Goal: Use online tool/utility: Utilize a website feature to perform a specific function

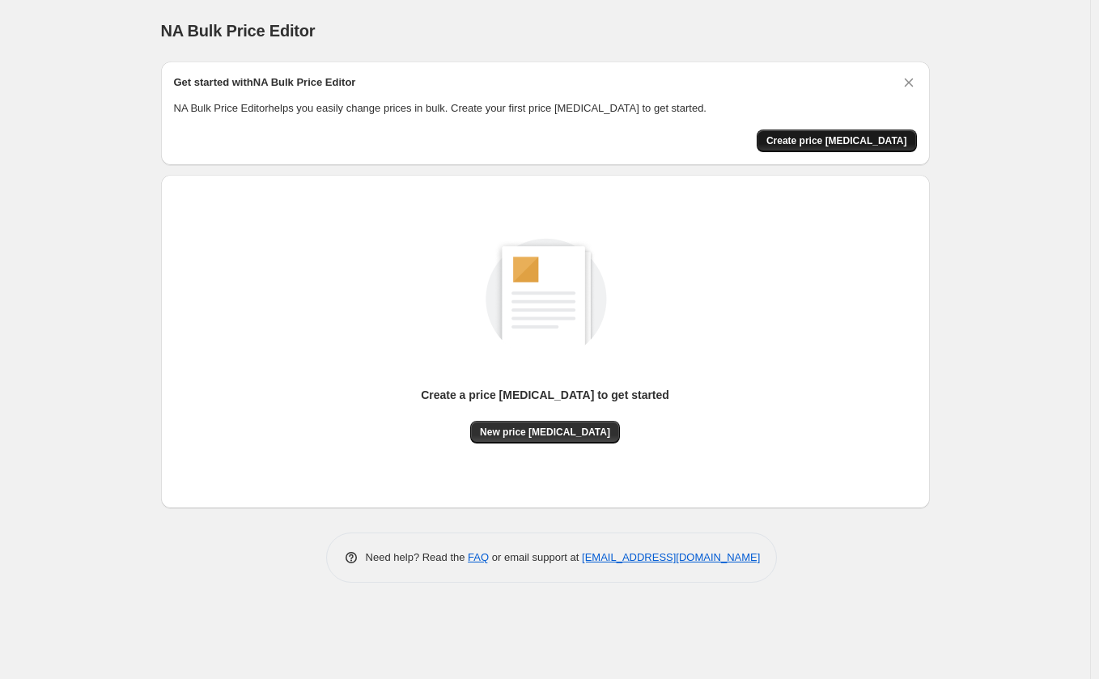
click at [862, 140] on span "Create price [MEDICAL_DATA]" at bounding box center [836, 140] width 141 height 13
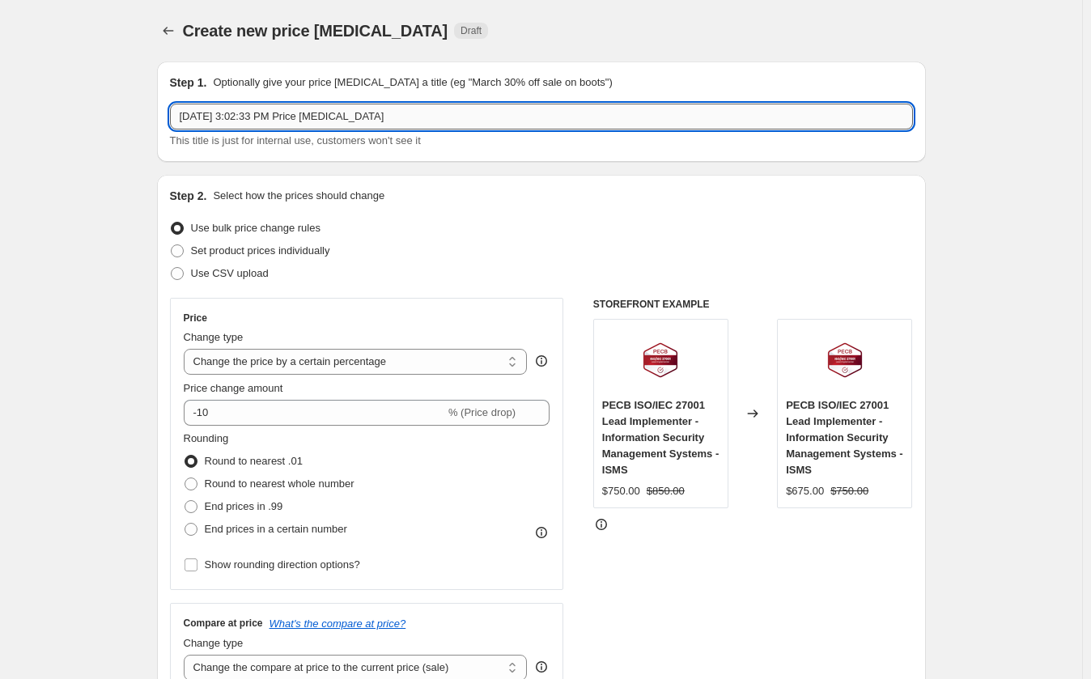
click at [410, 120] on input "[DATE] 3:02:33 PM Price [MEDICAL_DATA]" at bounding box center [541, 117] width 743 height 26
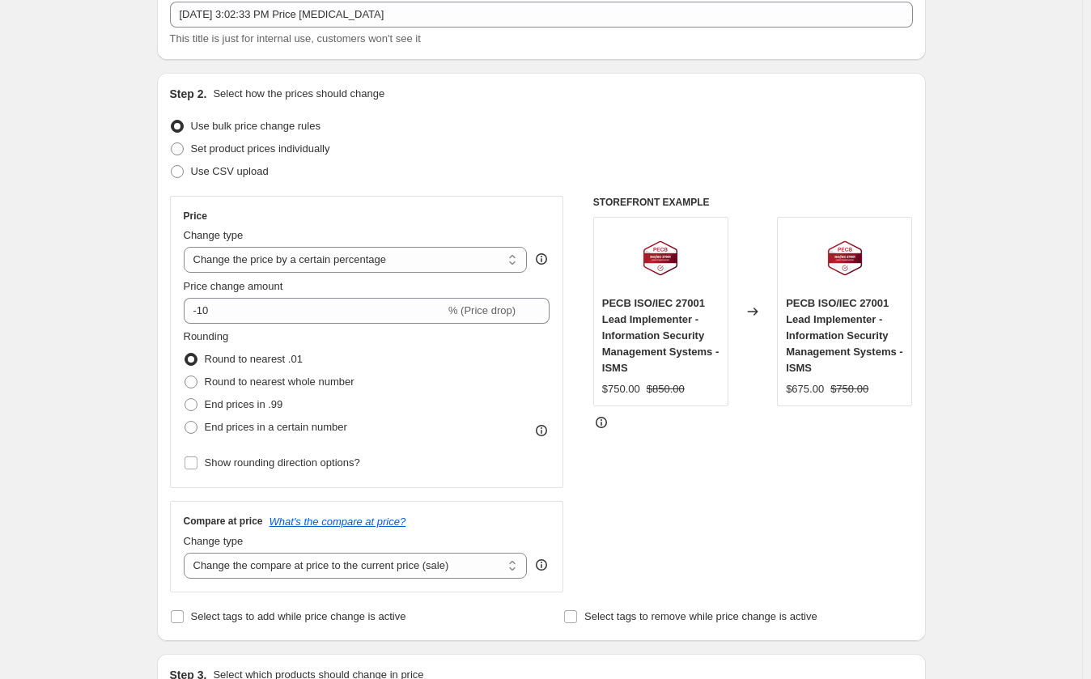
scroll to position [162, 0]
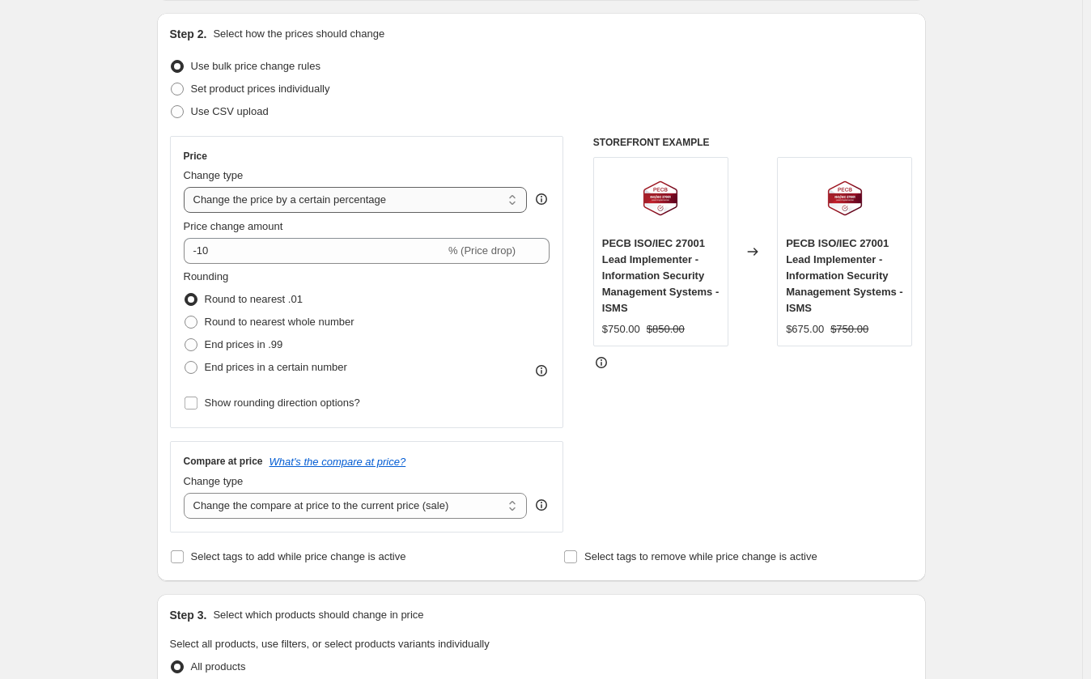
click at [337, 203] on select "Change the price to a certain amount Change the price by a certain amount Chang…" at bounding box center [356, 200] width 344 height 26
select select "ecap"
click at [187, 187] on select "Change the price to a certain amount Change the price by a certain amount Chang…" at bounding box center [356, 200] width 344 height 26
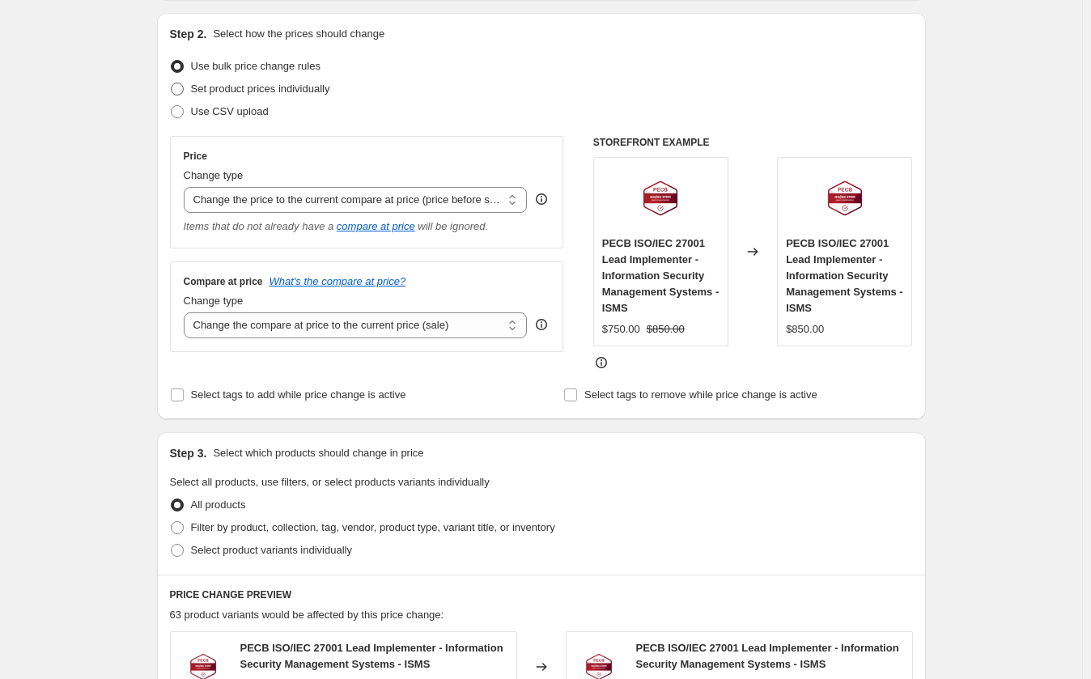
click at [245, 91] on span "Set product prices individually" at bounding box center [260, 89] width 139 height 12
click at [172, 83] on input "Set product prices individually" at bounding box center [171, 83] width 1 height 1
radio input "true"
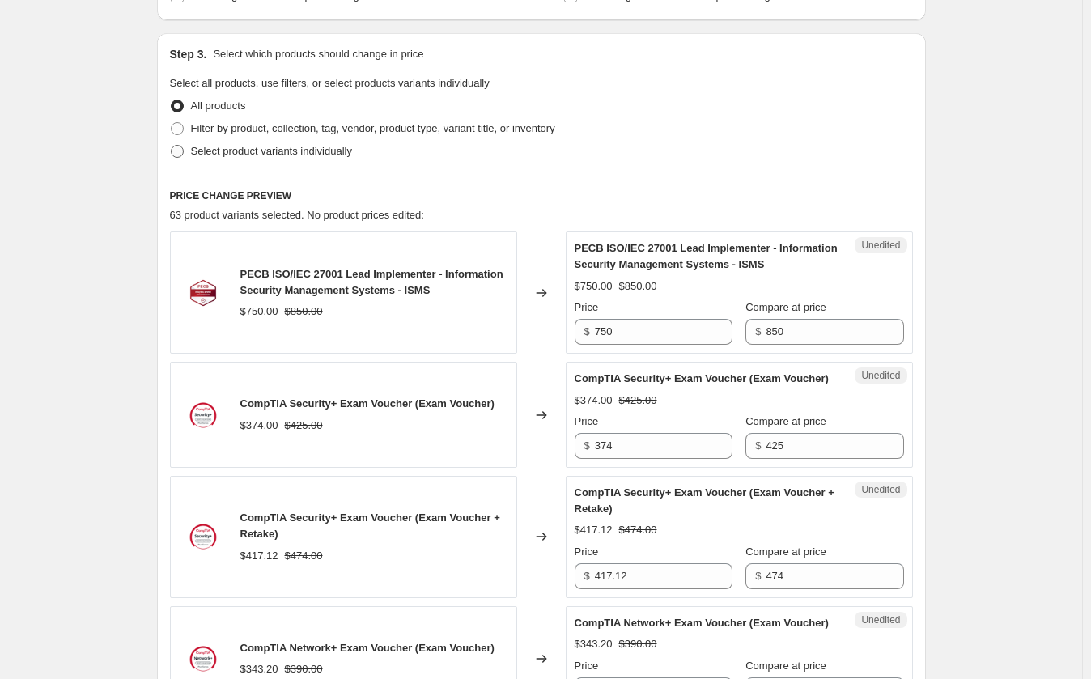
scroll to position [324, 0]
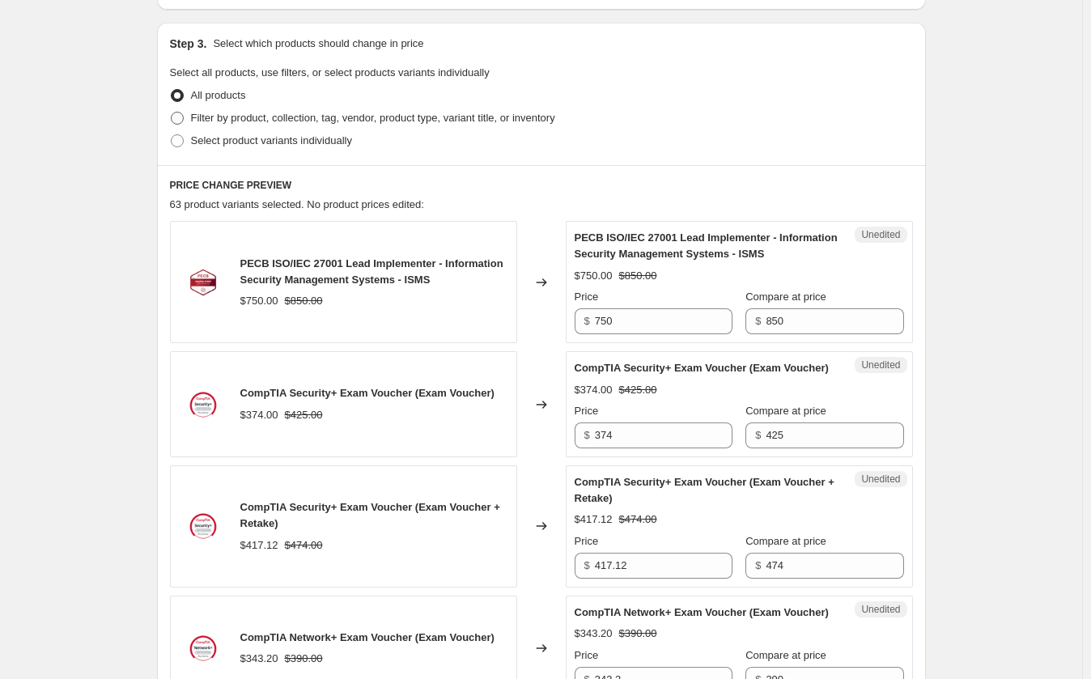
click at [260, 120] on span "Filter by product, collection, tag, vendor, product type, variant title, or inv…" at bounding box center [373, 118] width 364 height 12
click at [172, 112] on input "Filter by product, collection, tag, vendor, product type, variant title, or inv…" at bounding box center [171, 112] width 1 height 1
radio input "true"
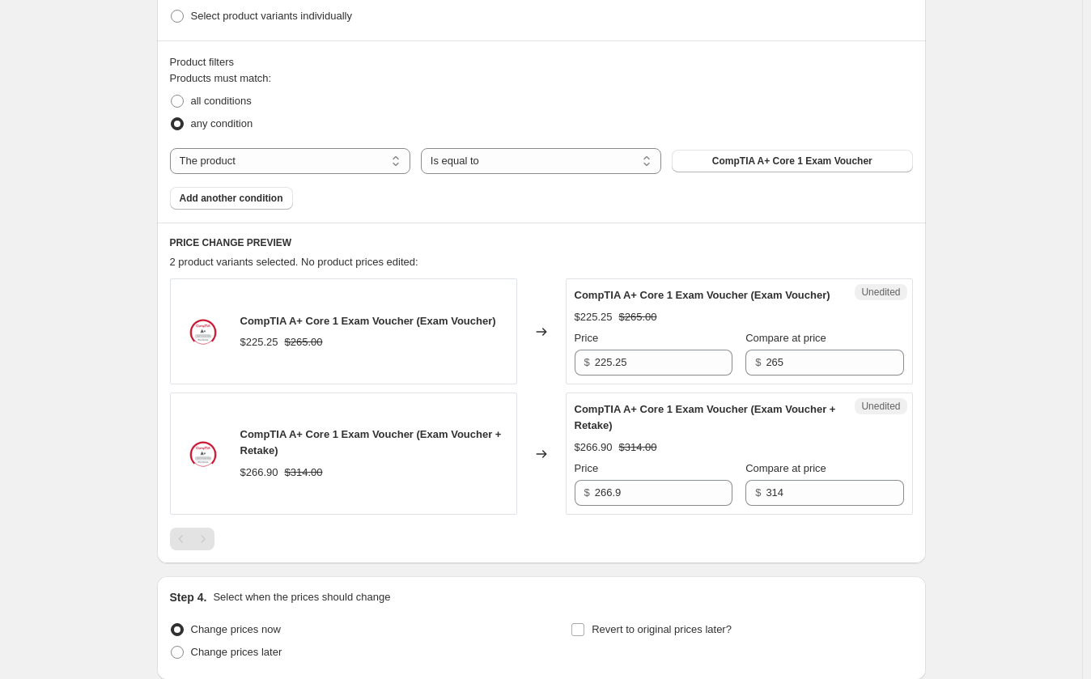
scroll to position [485, 0]
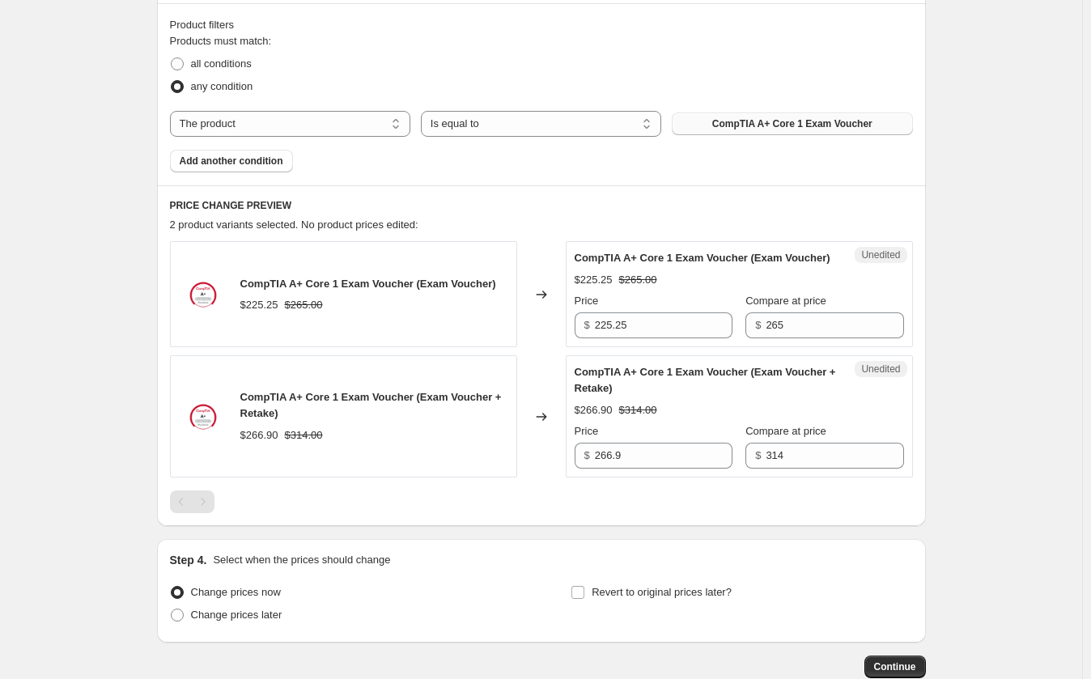
click at [781, 125] on span "CompTIA A+ Core 1 Exam Voucher" at bounding box center [792, 123] width 160 height 13
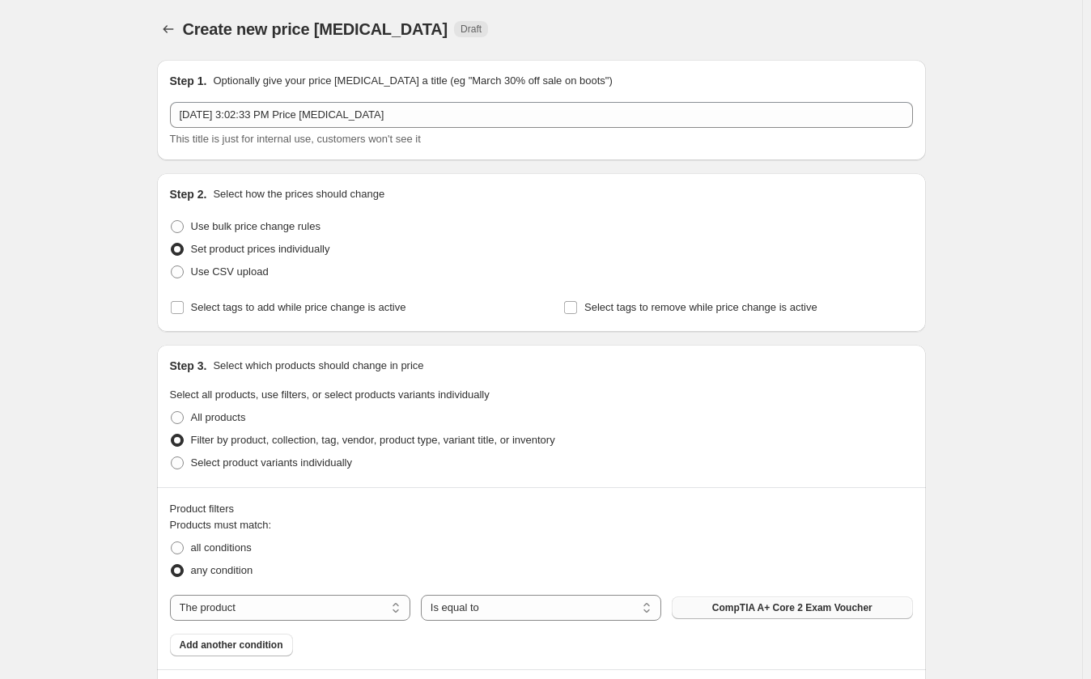
scroll to position [0, 0]
click at [248, 229] on span "Use bulk price change rules" at bounding box center [255, 228] width 129 height 12
click at [172, 222] on input "Use bulk price change rules" at bounding box center [171, 222] width 1 height 1
radio input "true"
select select "ecap"
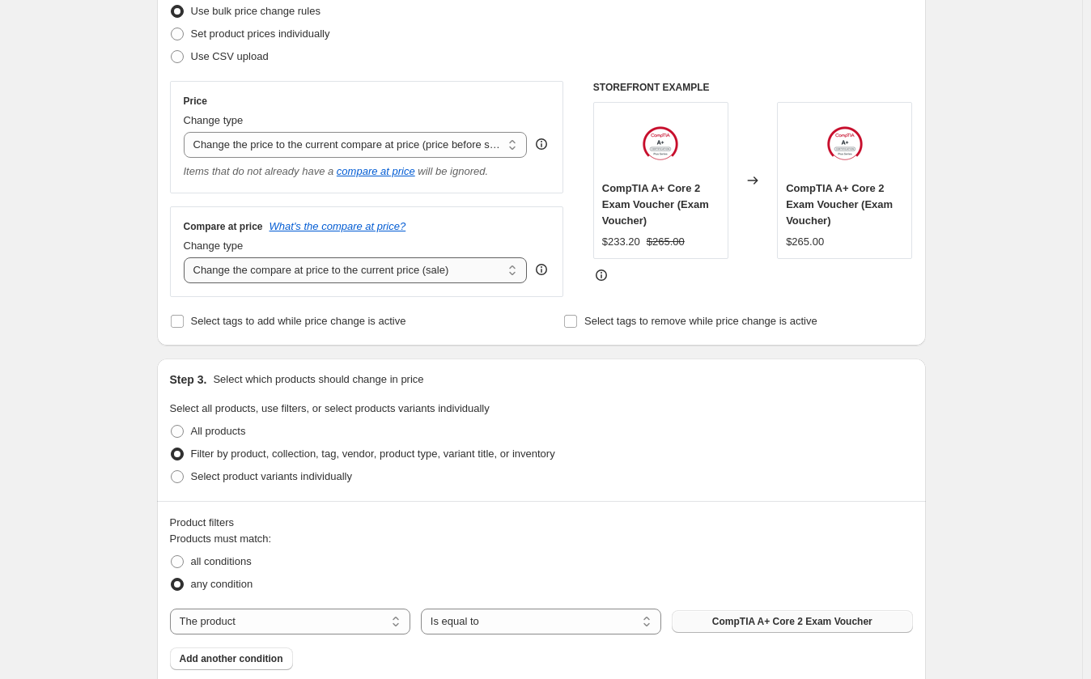
scroll to position [243, 0]
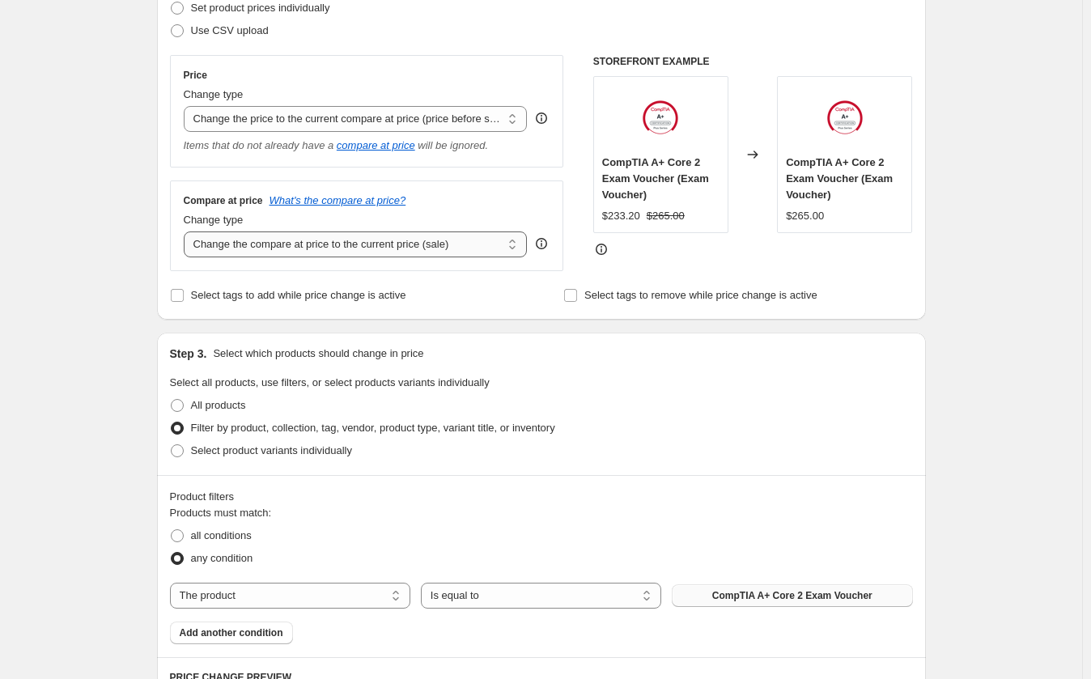
click at [406, 246] on select "Change the compare at price to the current price (sale) Change the compare at p…" at bounding box center [356, 244] width 344 height 26
select select "percentage"
click at [187, 232] on select "Change the compare at price to the current price (sale) Change the compare at p…" at bounding box center [356, 244] width 344 height 26
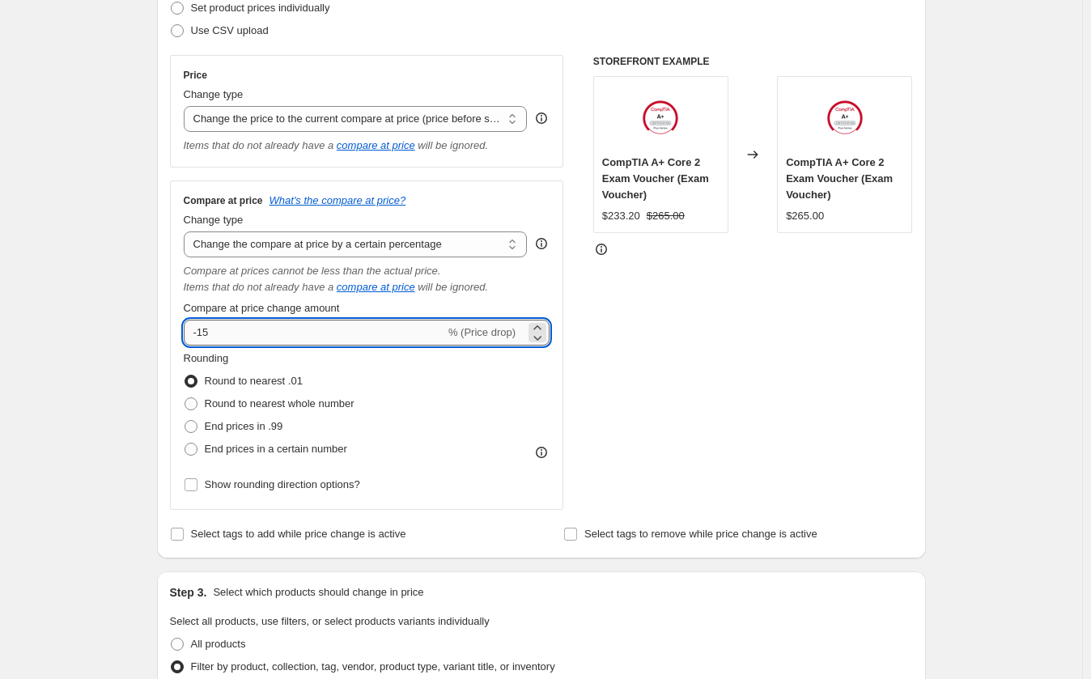
click at [259, 338] on input "-15" at bounding box center [314, 333] width 261 height 26
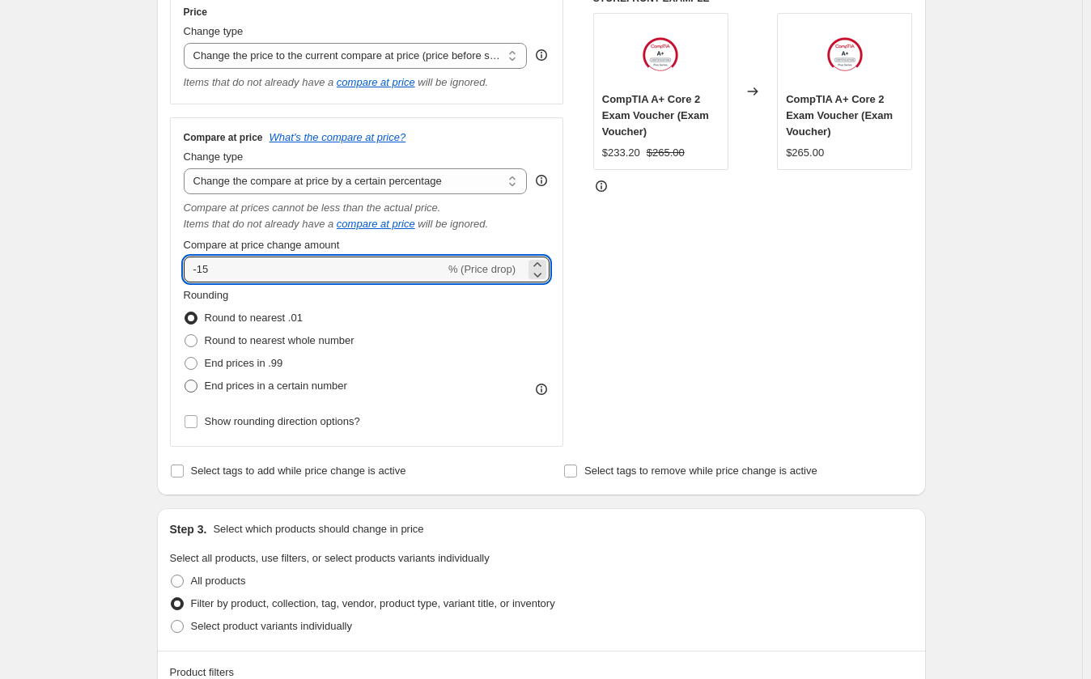
scroll to position [324, 0]
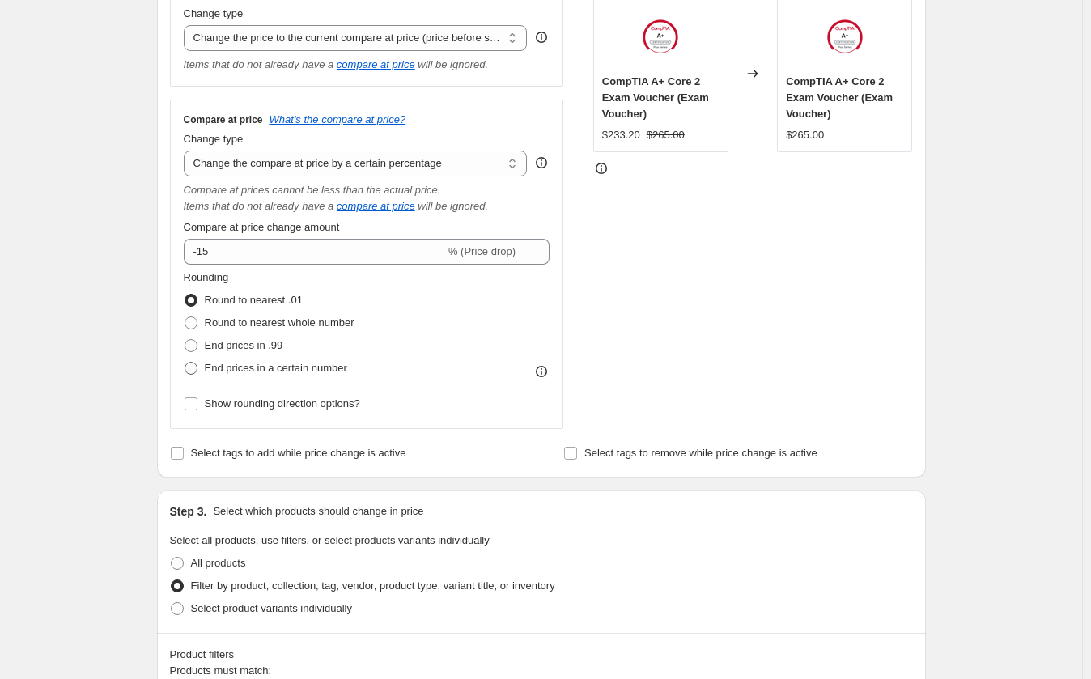
click at [197, 373] on span at bounding box center [190, 368] width 13 height 13
click at [185, 362] on input "End prices in a certain number" at bounding box center [184, 362] width 1 height 1
radio input "true"
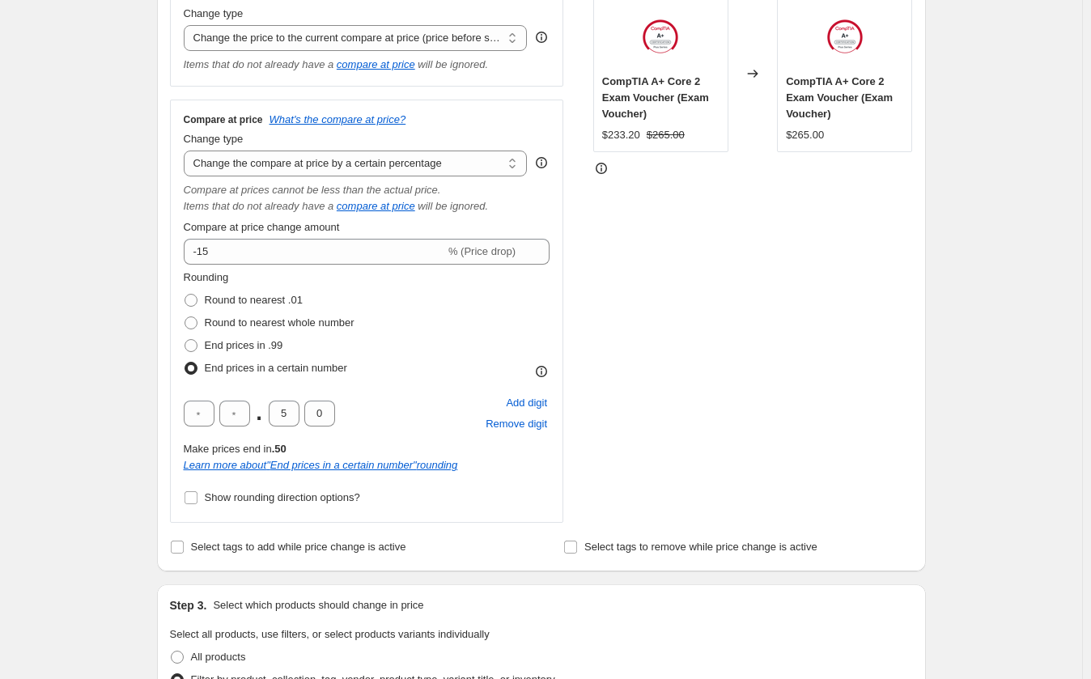
click at [197, 373] on span at bounding box center [190, 368] width 13 height 13
click at [185, 362] on input "End prices in a certain number" at bounding box center [184, 362] width 1 height 1
click at [197, 301] on span at bounding box center [190, 300] width 13 height 13
click at [185, 294] on input "Round to nearest .01" at bounding box center [184, 294] width 1 height 1
radio input "true"
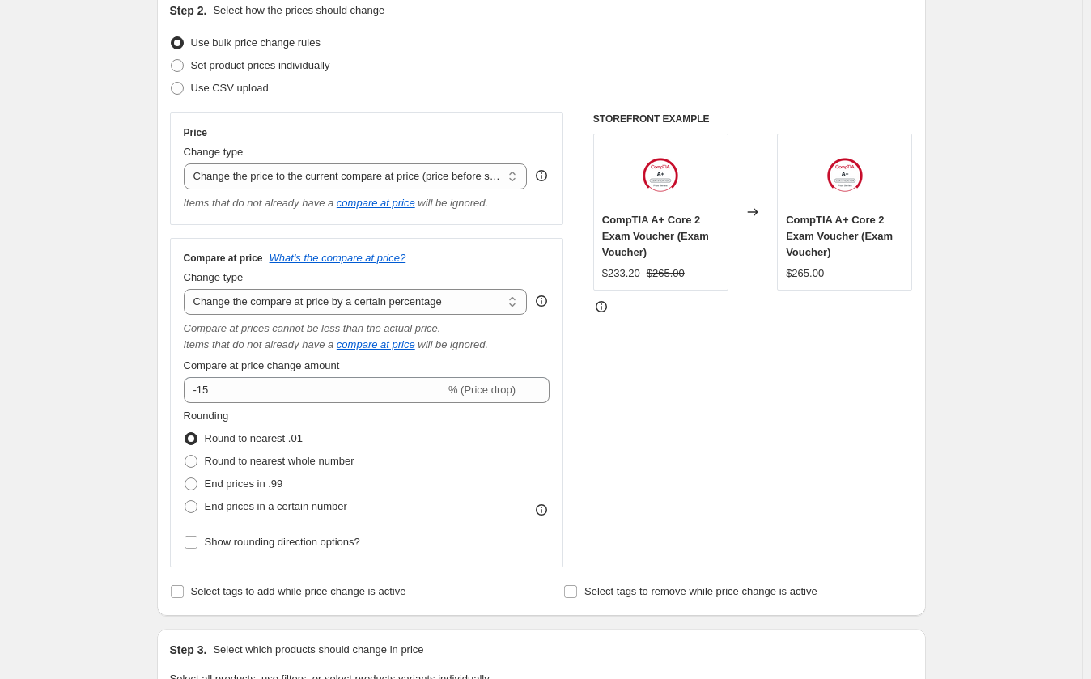
scroll to position [243, 0]
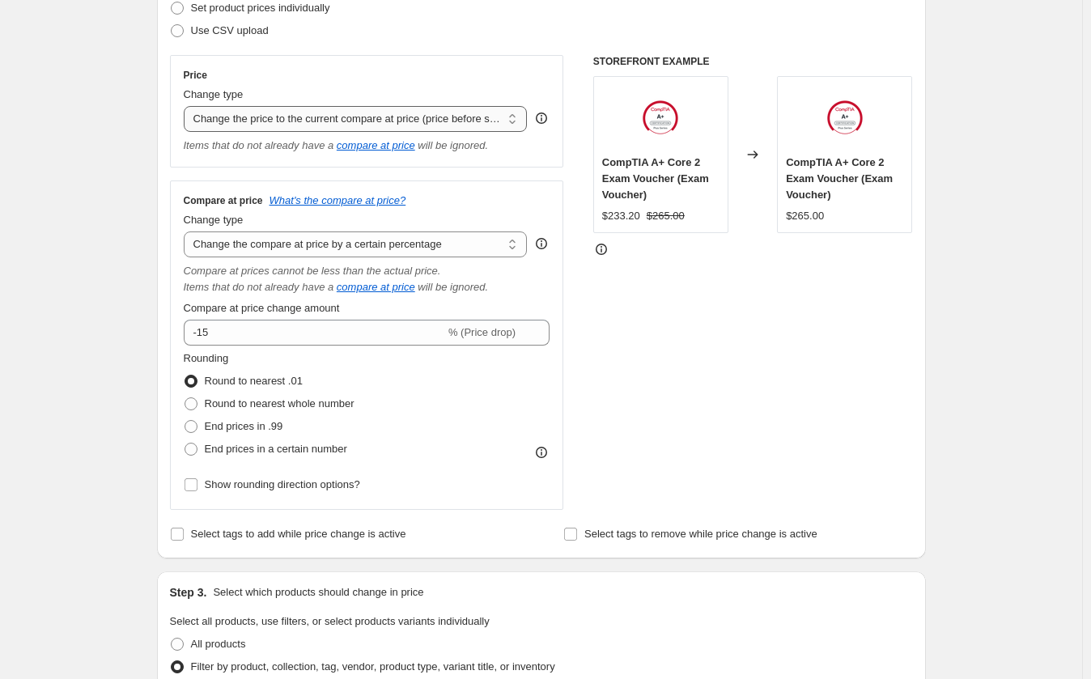
click at [464, 121] on select "Change the price to a certain amount Change the price by a certain amount Chang…" at bounding box center [356, 119] width 344 height 26
click at [460, 121] on select "Change the price to a certain amount Change the price by a certain amount Chang…" at bounding box center [356, 119] width 344 height 26
click at [524, 32] on div "Use CSV upload" at bounding box center [541, 30] width 743 height 23
click at [959, 214] on div "Create new price [MEDICAL_DATA]. This page is ready Create new price [MEDICAL_D…" at bounding box center [541, 577] width 1082 height 1640
click at [114, 388] on div "Create new price [MEDICAL_DATA]. This page is ready Create new price [MEDICAL_D…" at bounding box center [541, 577] width 1082 height 1640
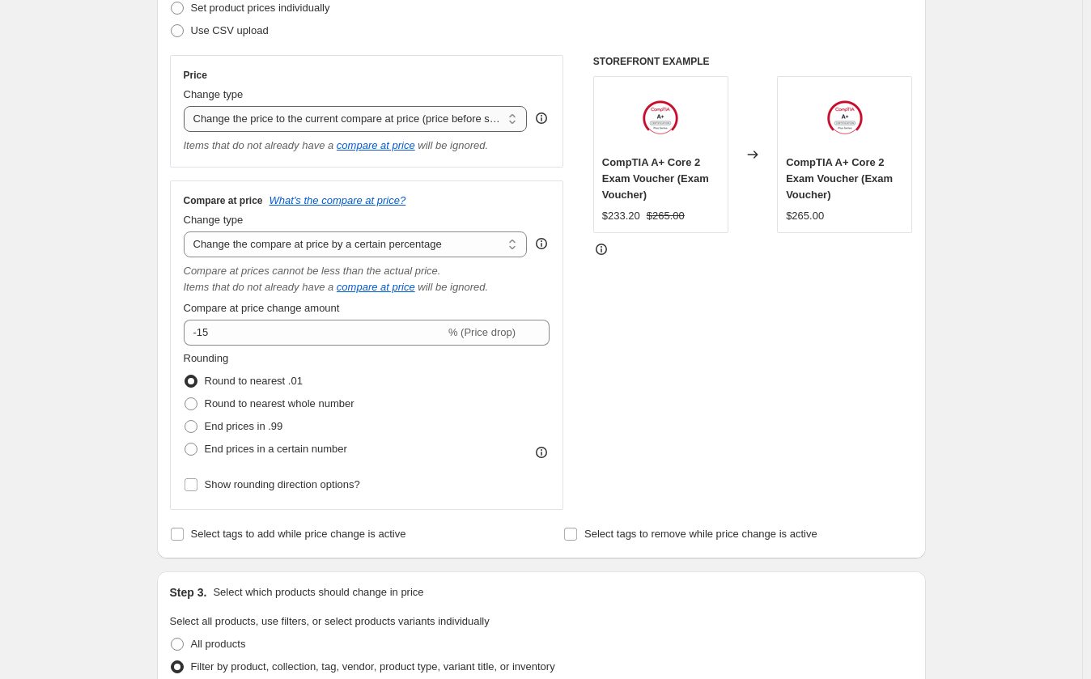
click at [265, 117] on select "Change the price to a certain amount Change the price by a certain amount Chang…" at bounding box center [356, 119] width 344 height 26
click at [187, 106] on select "Change the price to a certain amount Change the price by a certain amount Chang…" at bounding box center [356, 119] width 344 height 26
click at [331, 244] on select "Change the compare at price to the current price (sale) Change the compare at p…" at bounding box center [356, 244] width 344 height 26
click at [146, 176] on div "Create new price [MEDICAL_DATA]. This page is ready Create new price [MEDICAL_D…" at bounding box center [541, 577] width 807 height 1640
click at [324, 117] on select "Change the price to a certain amount Change the price by a certain amount Chang…" at bounding box center [356, 119] width 344 height 26
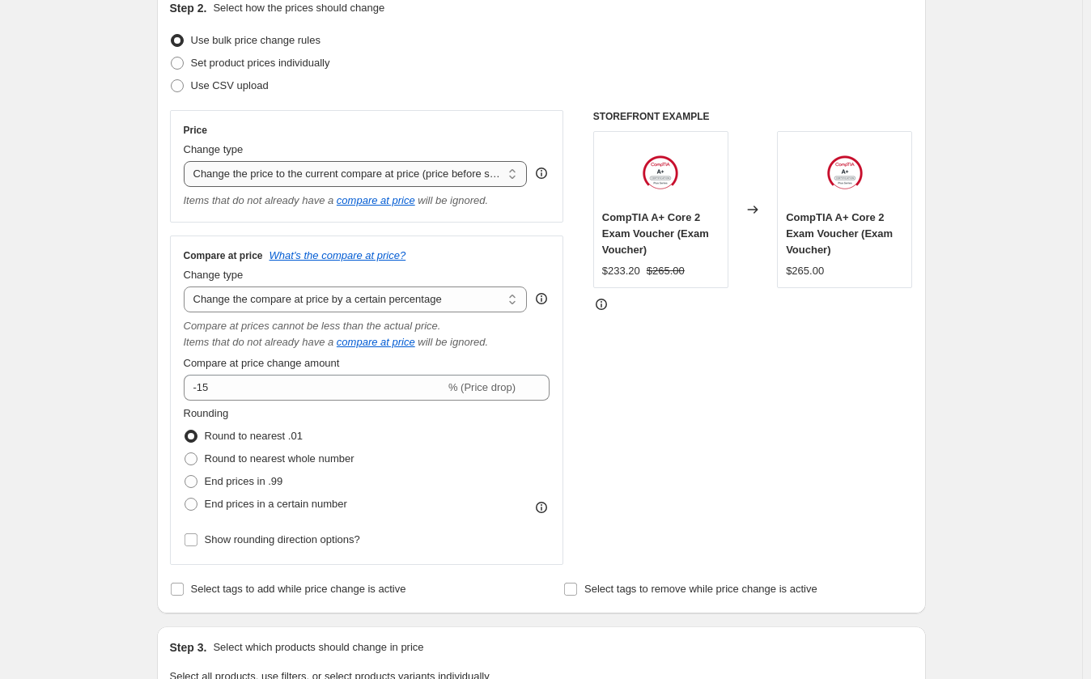
scroll to position [162, 0]
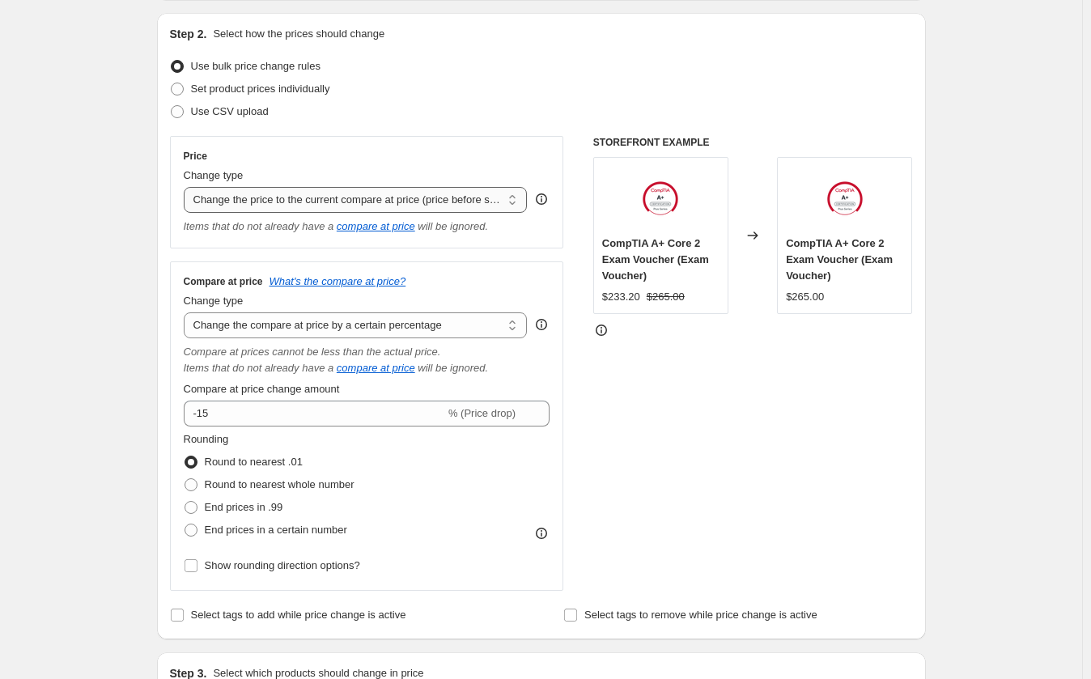
click at [266, 200] on select "Change the price to a certain amount Change the price by a certain amount Chang…" at bounding box center [356, 200] width 344 height 26
click at [187, 187] on select "Change the price to a certain amount Change the price by a certain amount Chang…" at bounding box center [356, 200] width 344 height 26
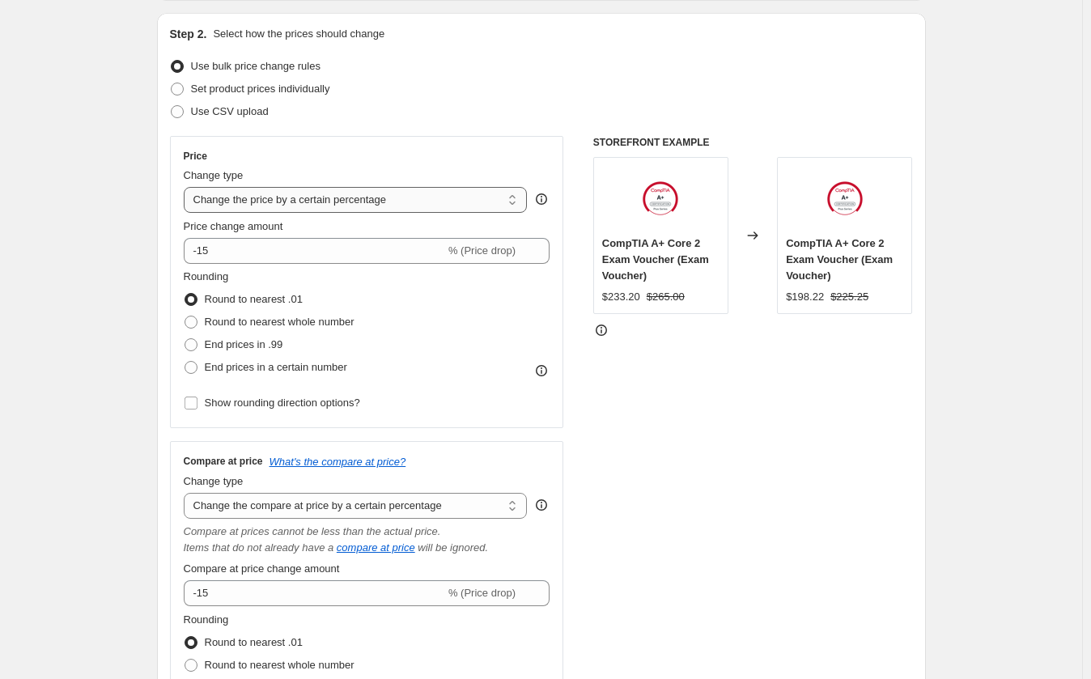
click at [362, 201] on select "Change the price to a certain amount Change the price by a certain amount Chang…" at bounding box center [356, 200] width 344 height 26
click at [187, 187] on select "Change the price to a certain amount Change the price by a certain amount Chang…" at bounding box center [356, 200] width 344 height 26
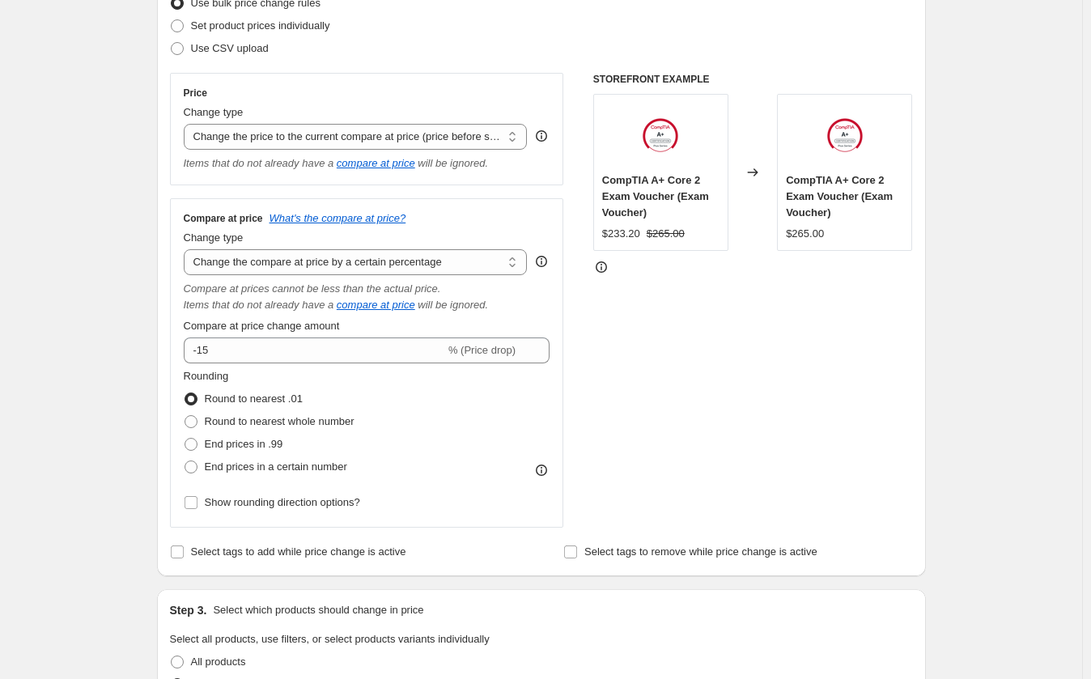
scroll to position [243, 0]
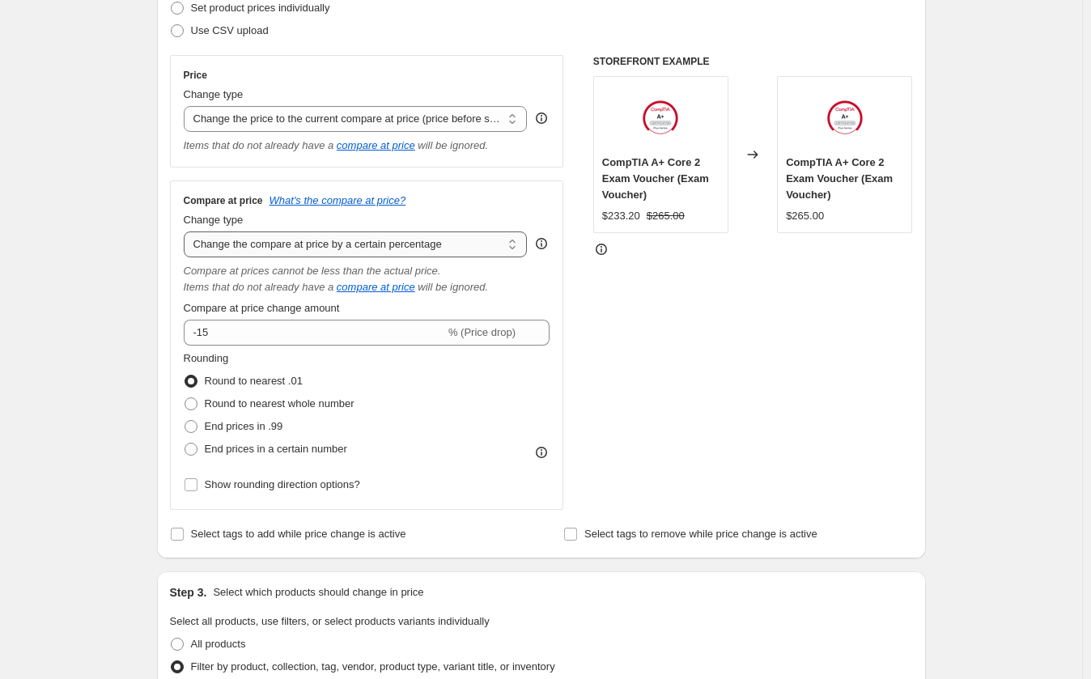
click at [306, 248] on select "Change the compare at price to the current price (sale) Change the compare at p…" at bounding box center [356, 244] width 344 height 26
click at [62, 340] on div "Create new price [MEDICAL_DATA]. This page is ready Create new price [MEDICAL_D…" at bounding box center [541, 577] width 1082 height 1640
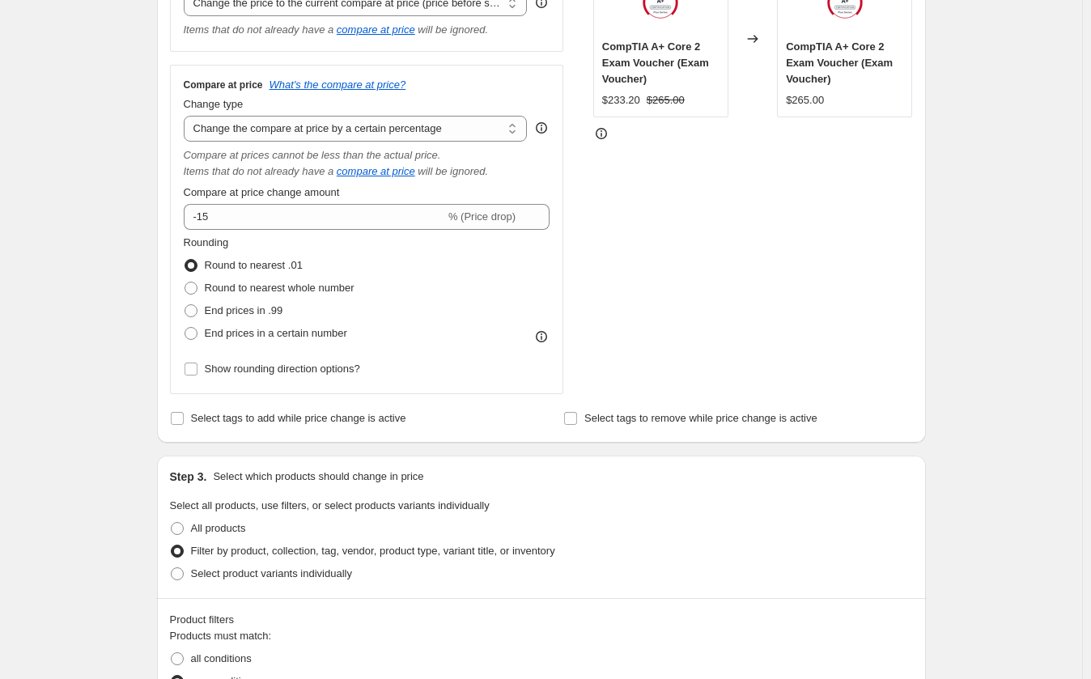
scroll to position [234, 0]
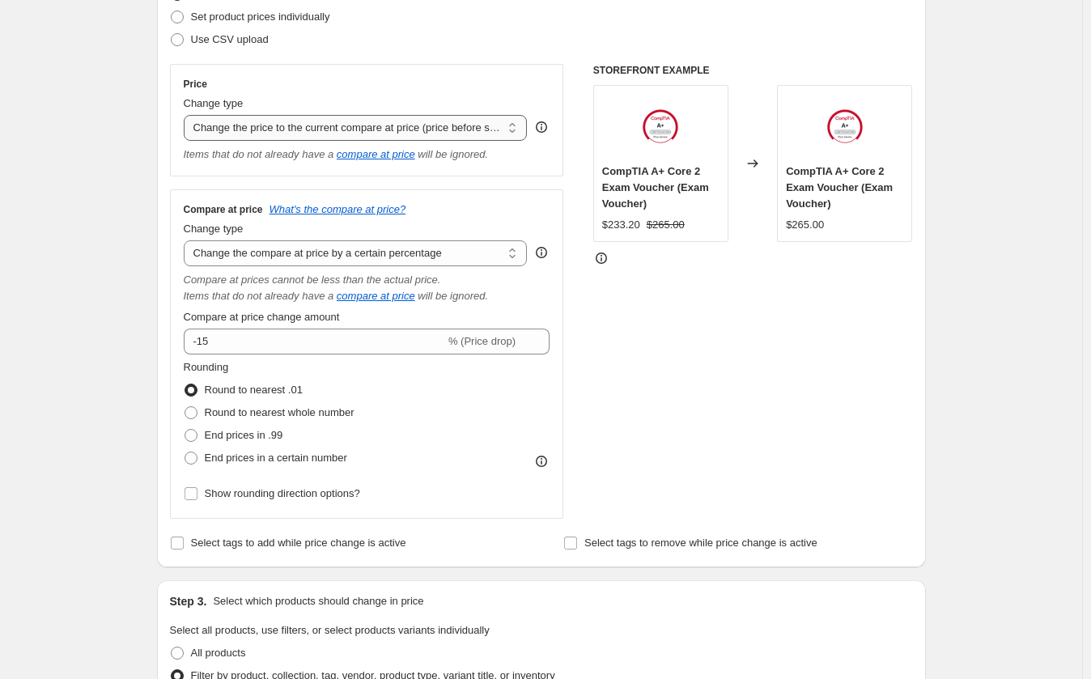
click at [447, 126] on select "Change the price to a certain amount Change the price by a certain amount Chang…" at bounding box center [356, 128] width 344 height 26
select select "percentage"
click at [187, 115] on select "Change the price to a certain amount Change the price by a certain amount Chang…" at bounding box center [356, 128] width 344 height 26
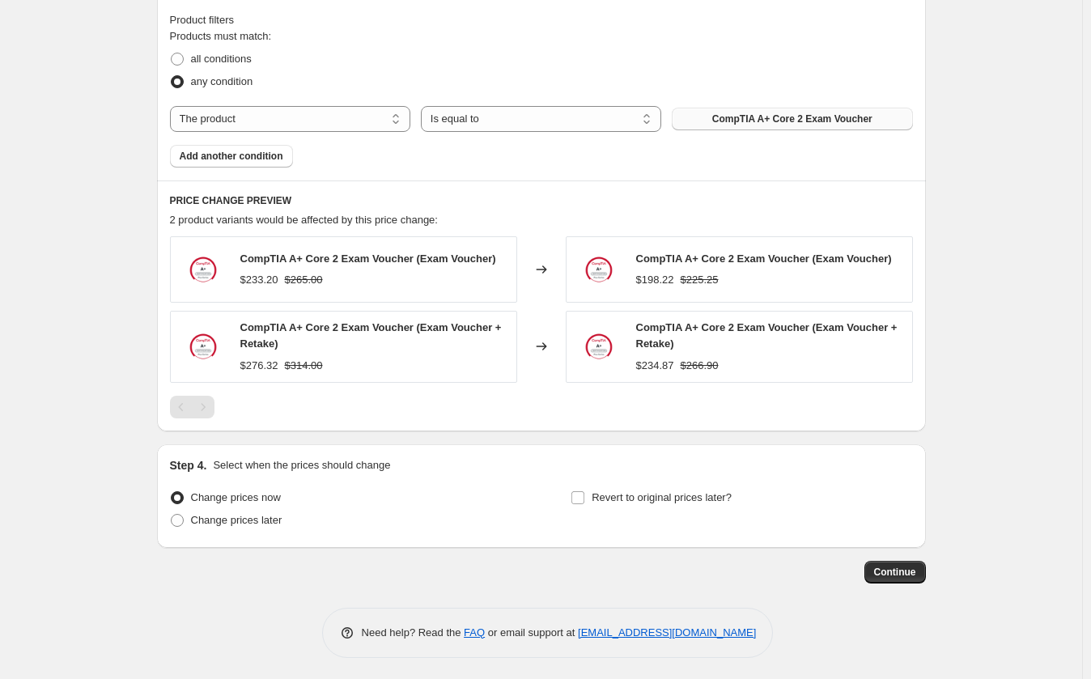
scroll to position [1142, 0]
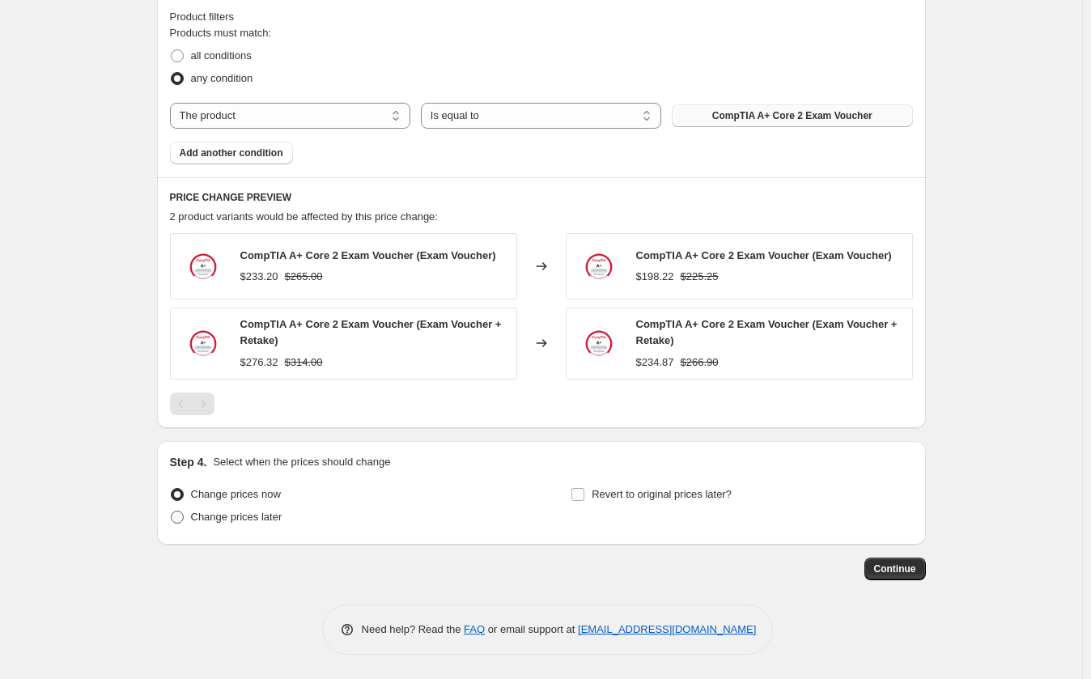
click at [261, 520] on span "Change prices later" at bounding box center [236, 516] width 91 height 12
click at [172, 511] on input "Change prices later" at bounding box center [171, 510] width 1 height 1
radio input "true"
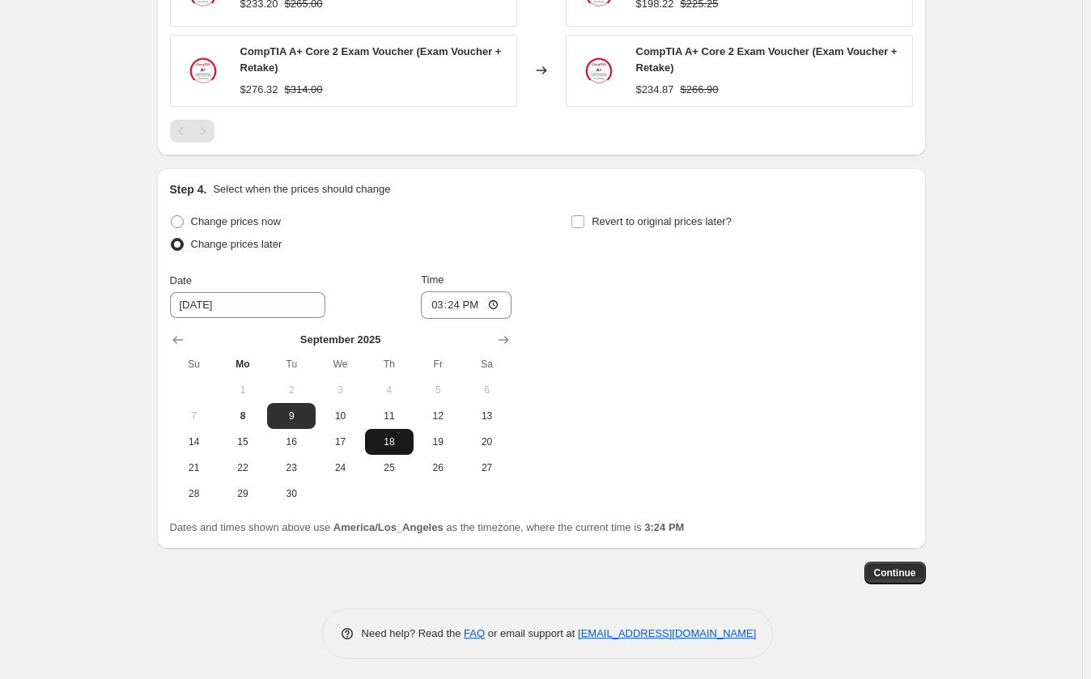
scroll to position [1419, 0]
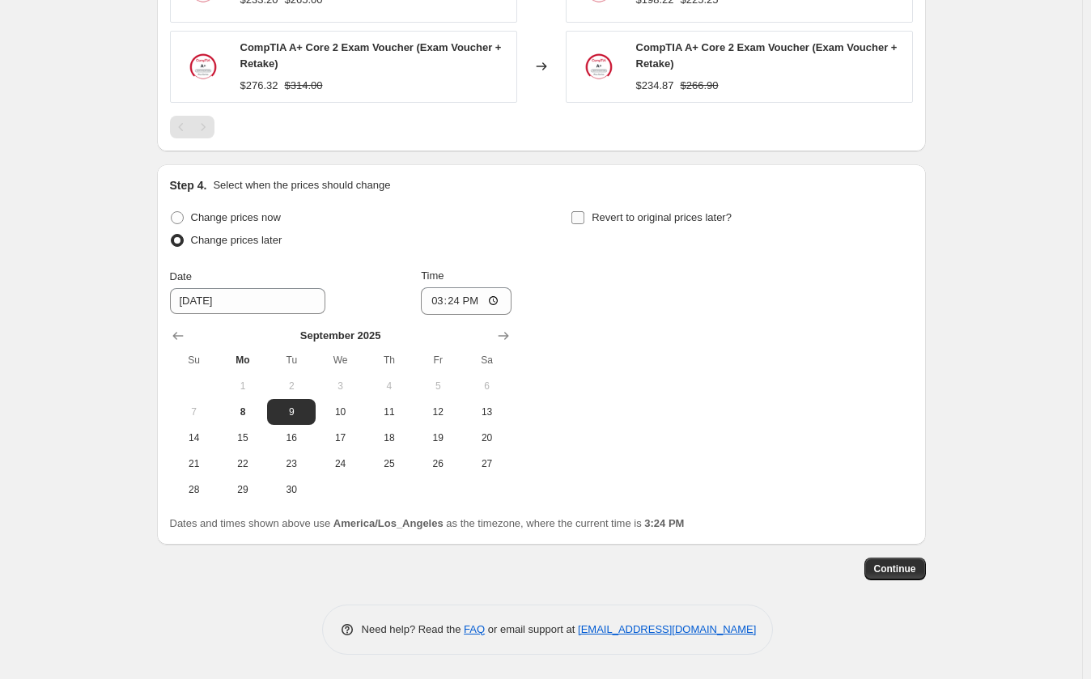
click at [584, 218] on input "Revert to original prices later?" at bounding box center [577, 217] width 13 height 13
checkbox input "true"
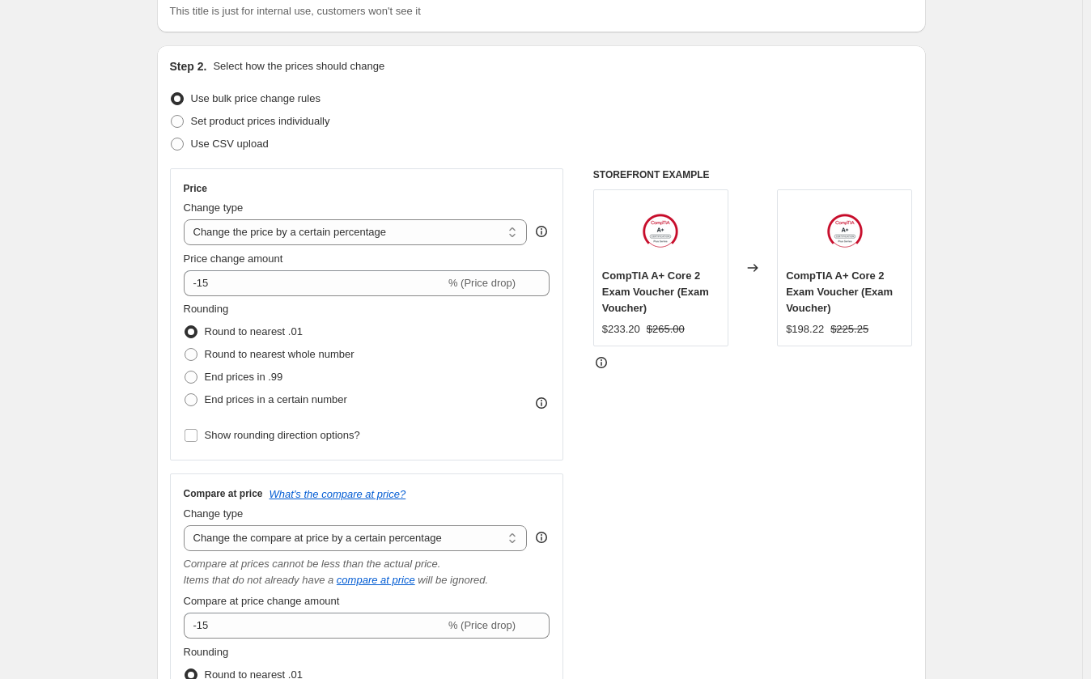
scroll to position [0, 0]
